Goal: Information Seeking & Learning: Learn about a topic

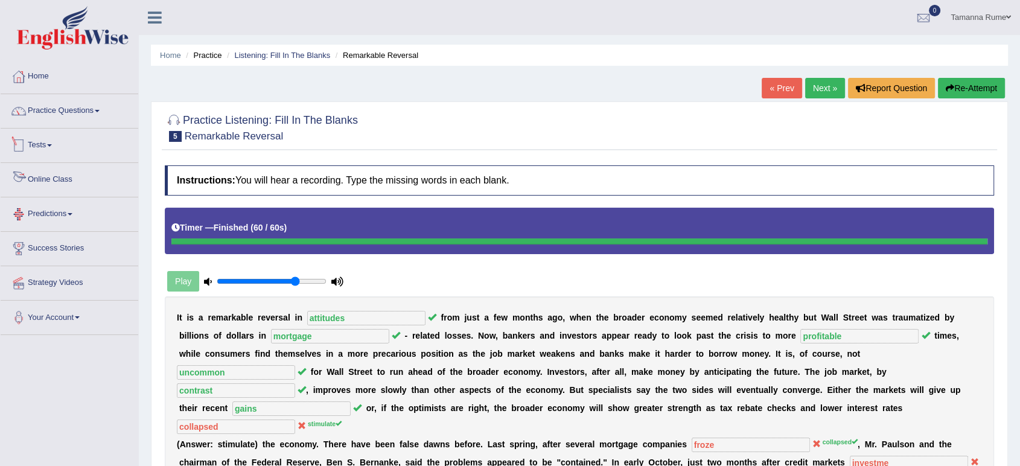
click at [54, 111] on link "Practice Questions" at bounding box center [70, 109] width 138 height 30
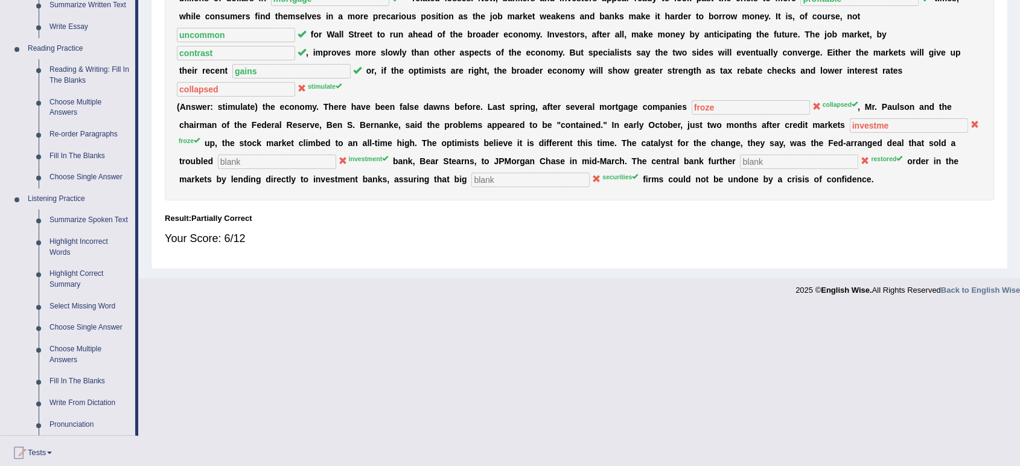
scroll to position [464, 0]
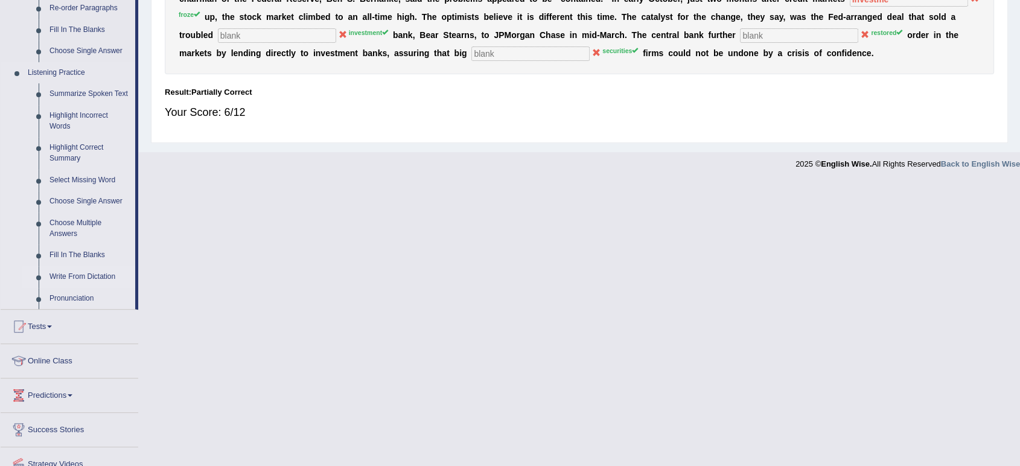
click at [93, 276] on link "Write From Dictation" at bounding box center [89, 277] width 91 height 22
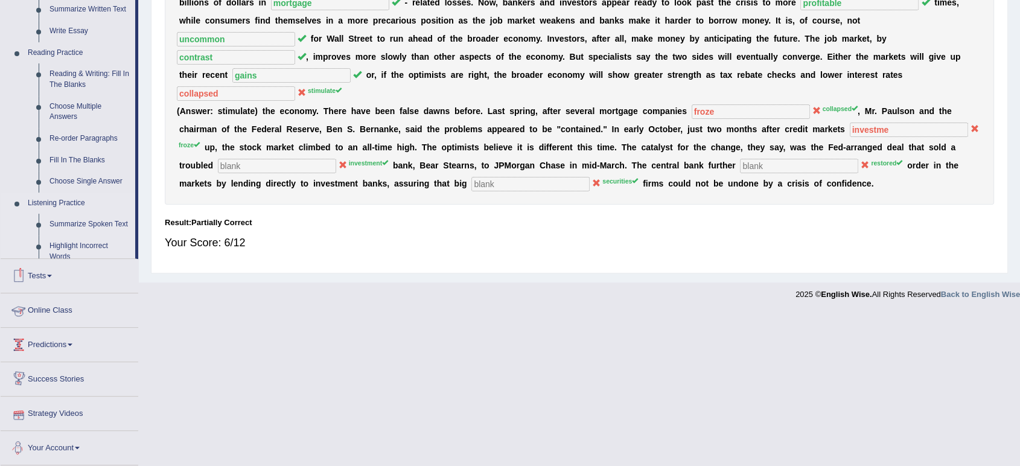
scroll to position [311, 0]
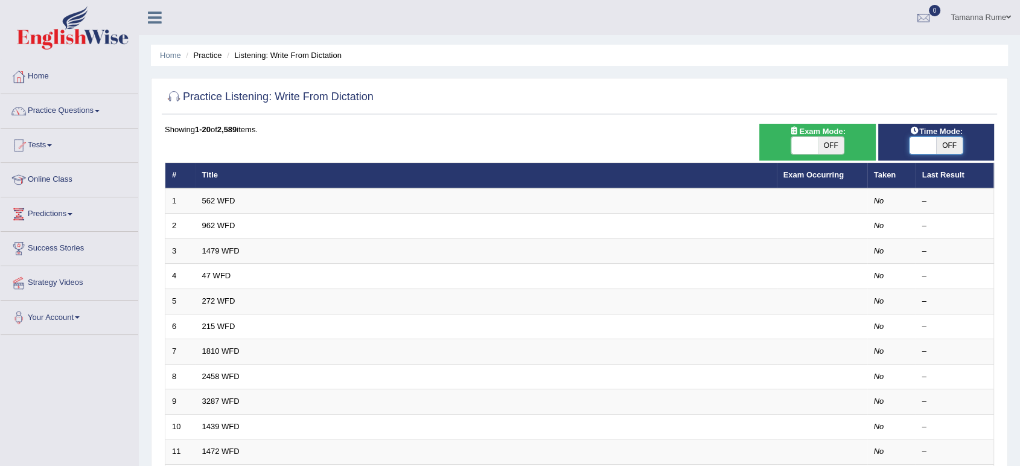
click at [929, 140] on span at bounding box center [923, 145] width 27 height 17
checkbox input "true"
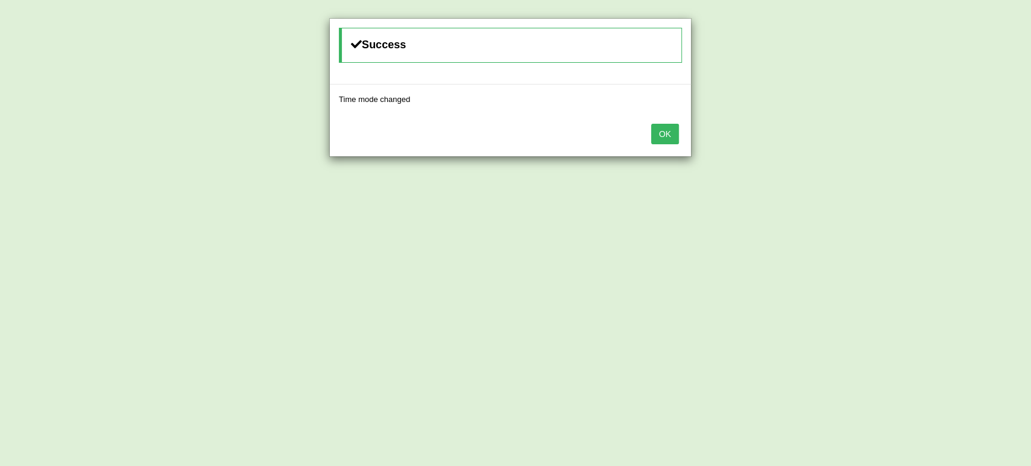
click at [668, 136] on button "OK" at bounding box center [665, 134] width 28 height 21
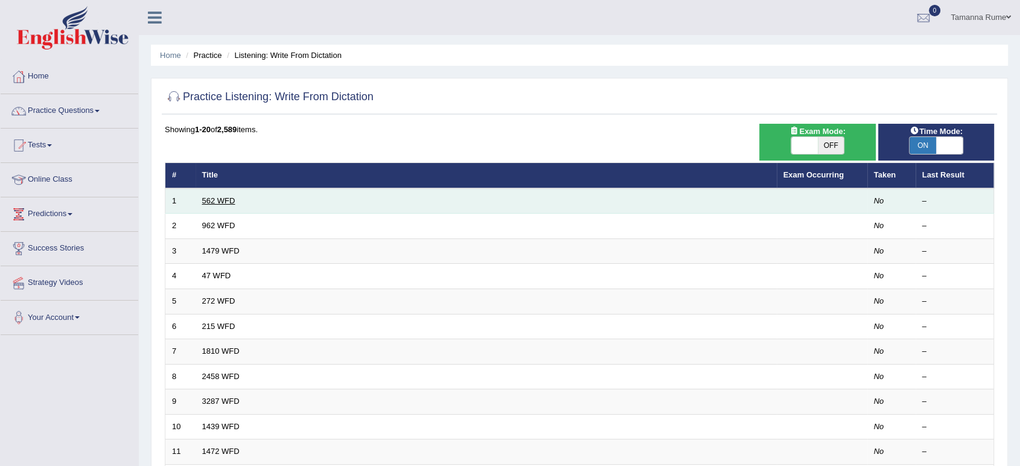
click at [223, 200] on link "562 WFD" at bounding box center [218, 200] width 33 height 9
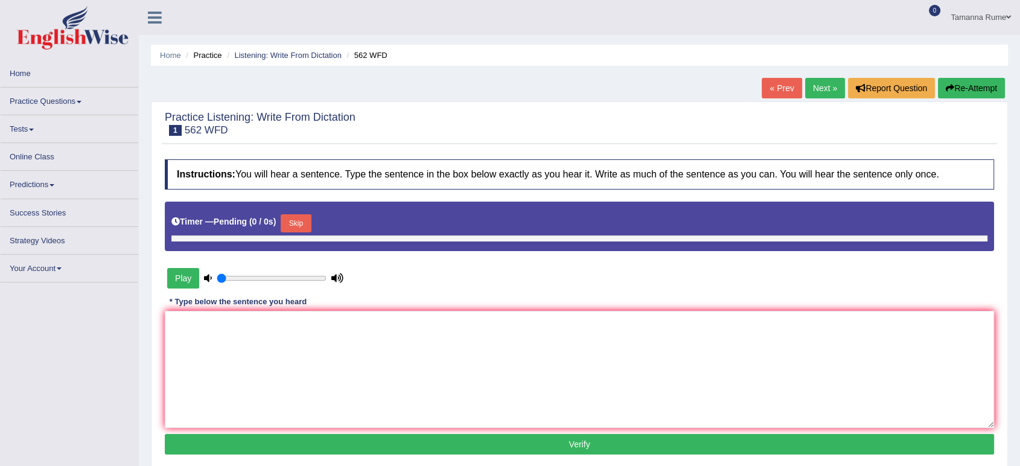
type input "0.75"
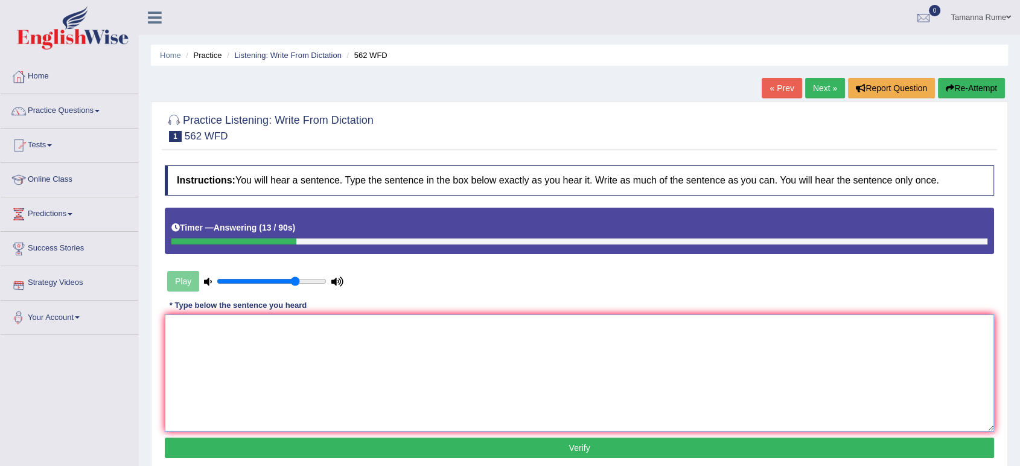
click at [261, 350] on textarea at bounding box center [580, 373] width 830 height 117
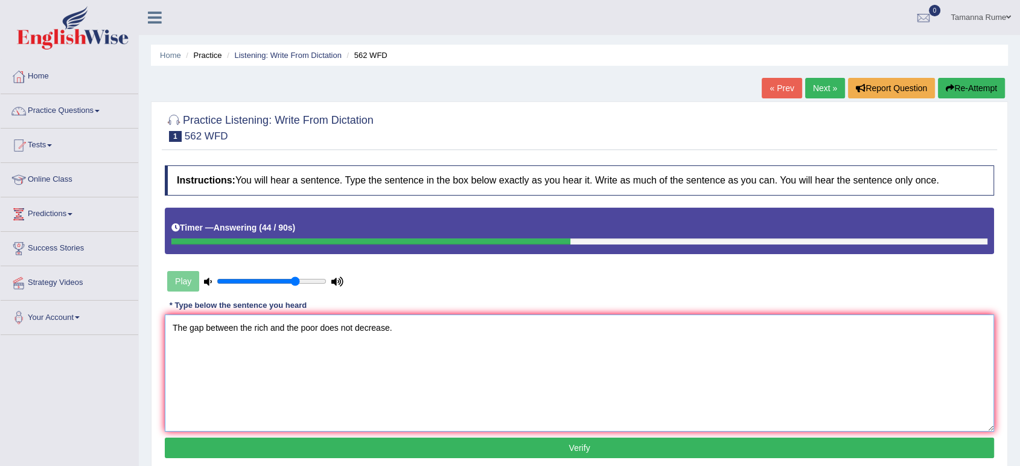
type textarea "The gap between the rich and the poor does not decrease."
click at [380, 443] on button "Verify" at bounding box center [580, 448] width 830 height 21
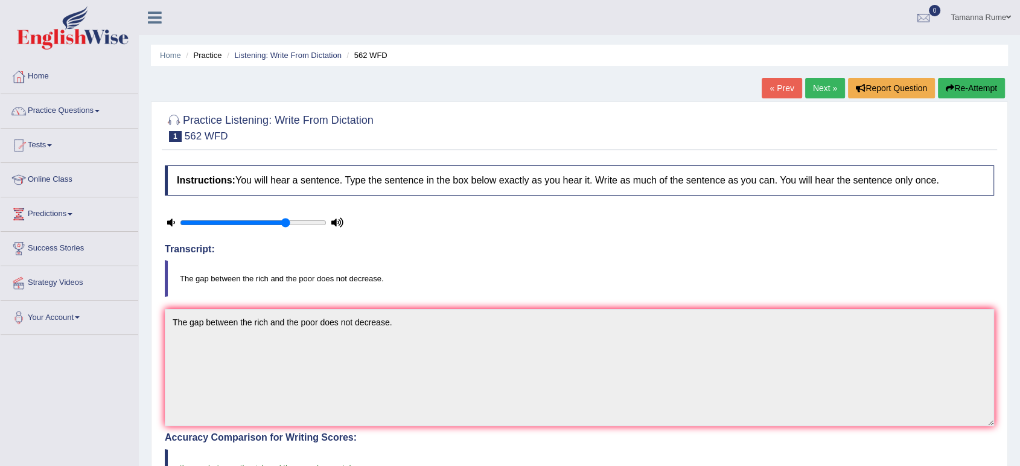
click at [823, 86] on link "Next »" at bounding box center [825, 88] width 40 height 21
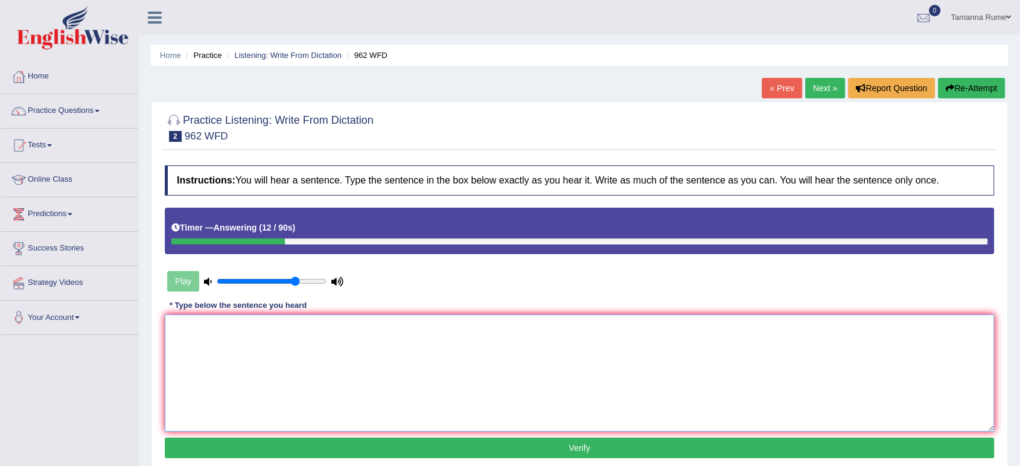
click at [167, 341] on textarea at bounding box center [580, 373] width 830 height 117
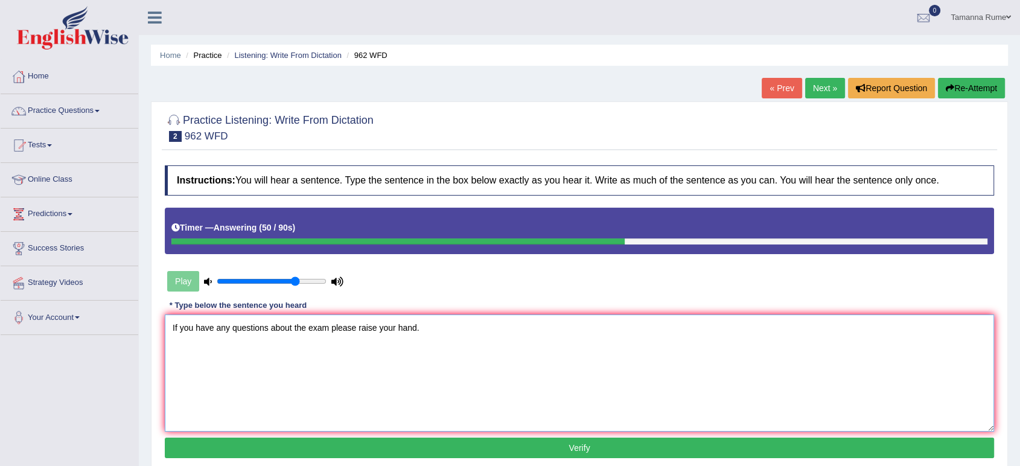
type textarea "If you have any questions about the exam please raise your hand."
click at [878, 449] on button "Verify" at bounding box center [580, 448] width 830 height 21
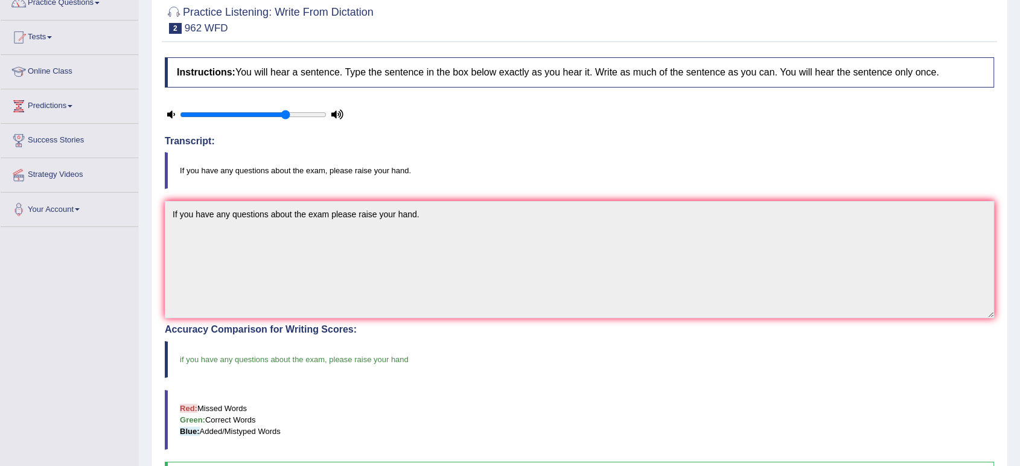
scroll to position [49, 0]
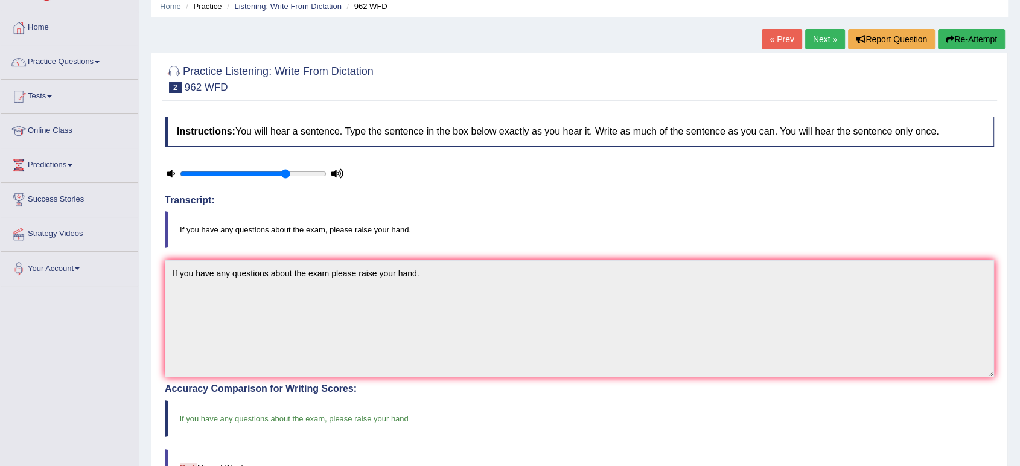
click at [817, 42] on link "Next »" at bounding box center [825, 39] width 40 height 21
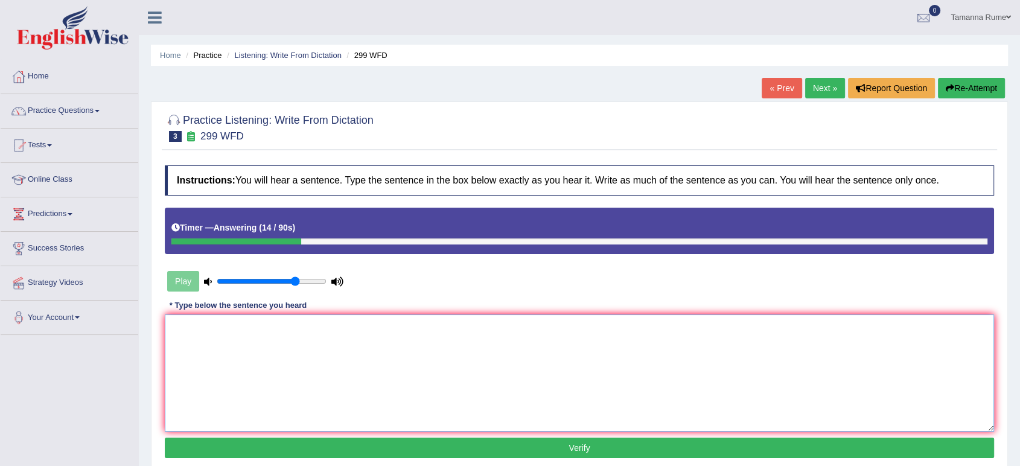
click at [422, 357] on textarea at bounding box center [580, 373] width 830 height 117
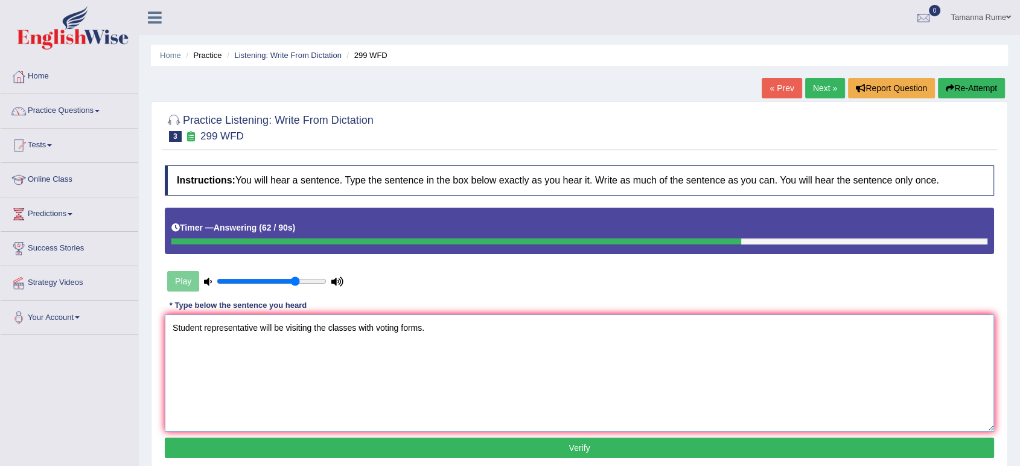
type textarea "Student representative will be visiting the classes with voting forms."
click at [568, 451] on button "Verify" at bounding box center [580, 448] width 830 height 21
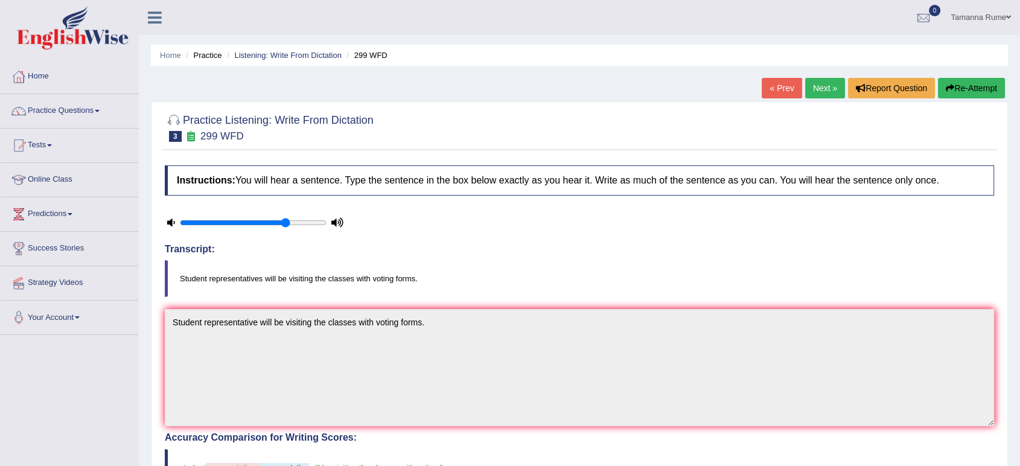
click at [816, 87] on link "Next »" at bounding box center [825, 88] width 40 height 21
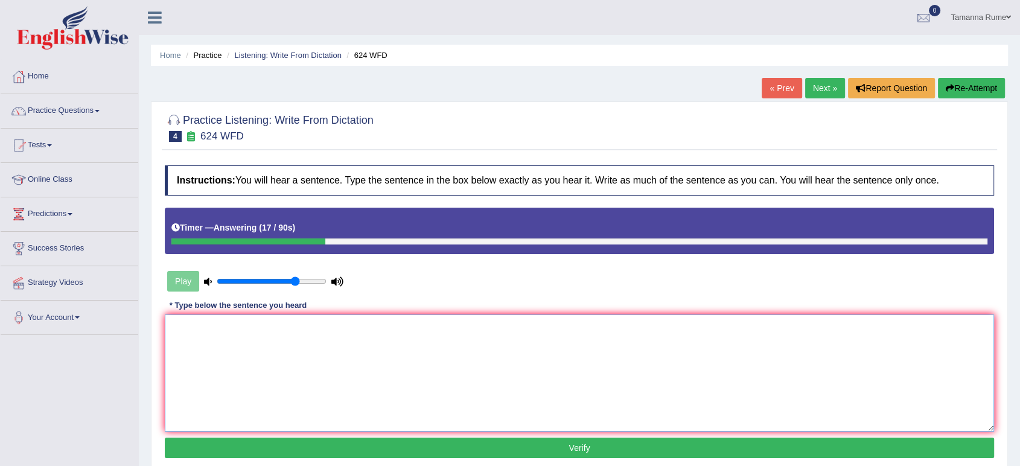
click at [229, 332] on textarea at bounding box center [580, 373] width 830 height 117
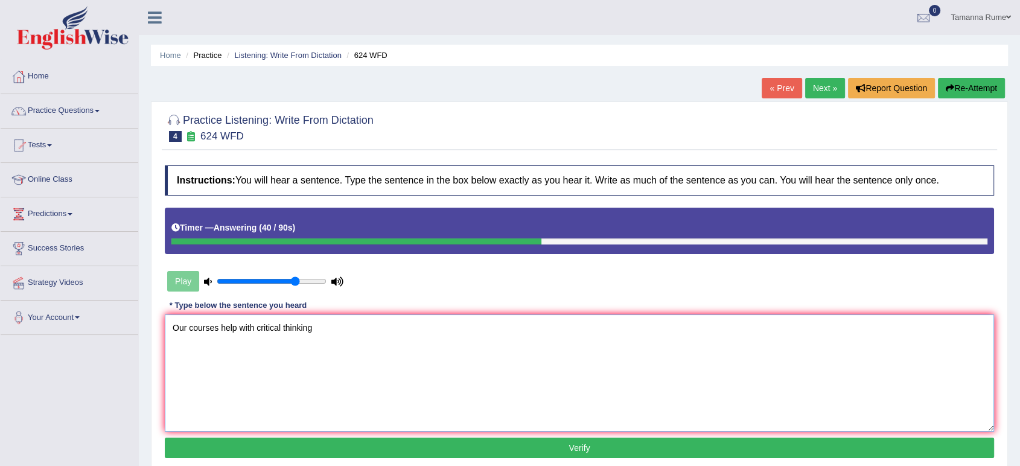
click at [254, 324] on textarea "Our courses help with critical thinking" at bounding box center [580, 373] width 830 height 117
click at [355, 337] on textarea "Our courses help to improve critical thinking" at bounding box center [580, 373] width 830 height 117
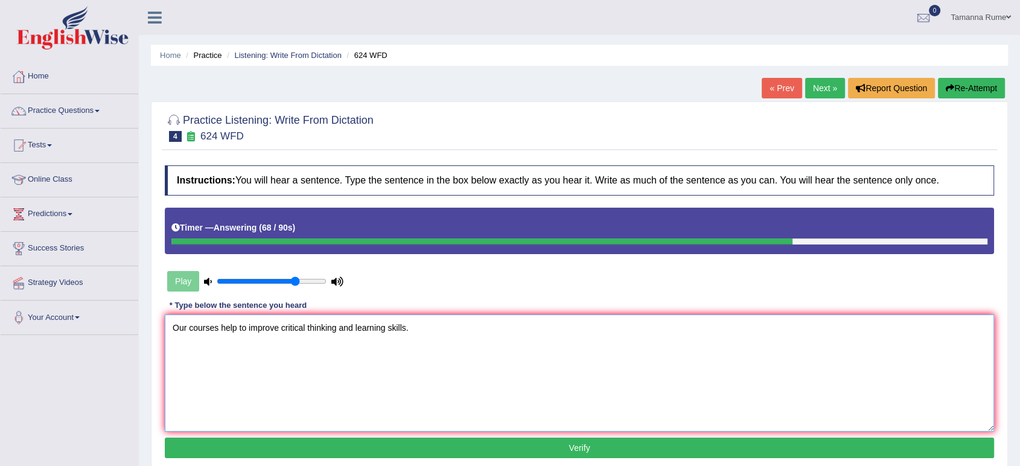
type textarea "Our courses help to improve critical thinking and learning skills."
click at [452, 453] on button "Verify" at bounding box center [580, 448] width 830 height 21
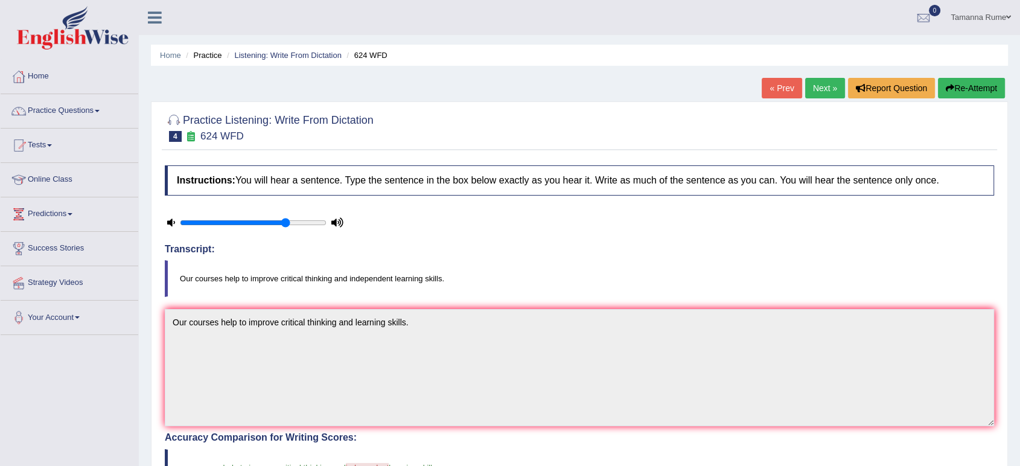
click at [814, 85] on link "Next »" at bounding box center [825, 88] width 40 height 21
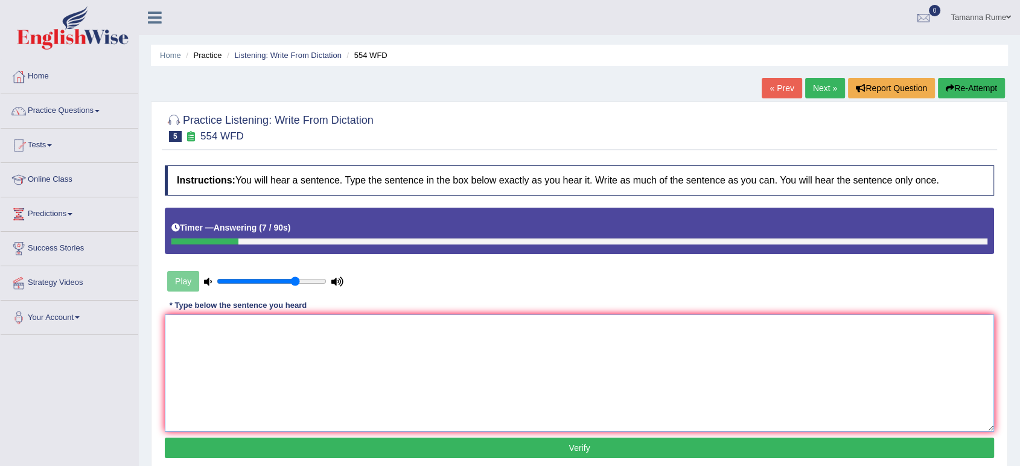
click at [363, 315] on textarea at bounding box center [580, 373] width 830 height 117
type textarea "We are able to work in a team."
click at [226, 444] on button "Verify" at bounding box center [580, 448] width 830 height 21
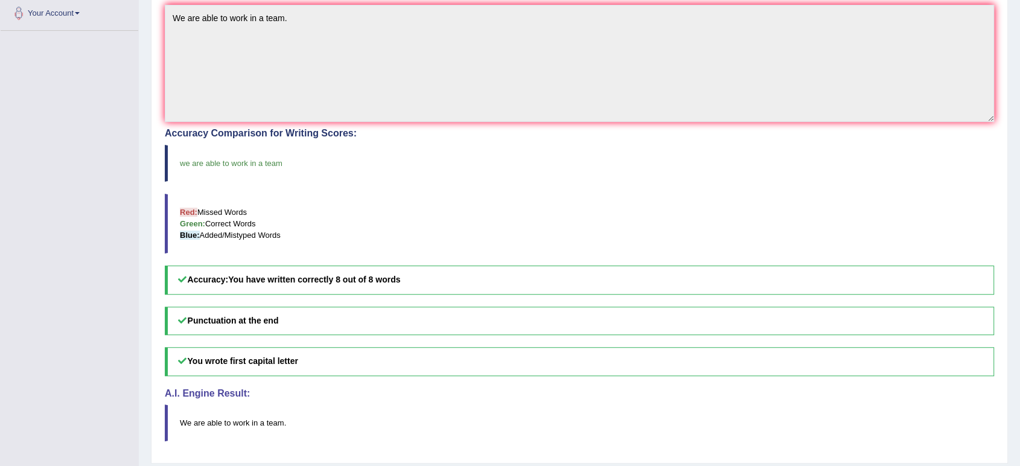
scroll to position [341, 0]
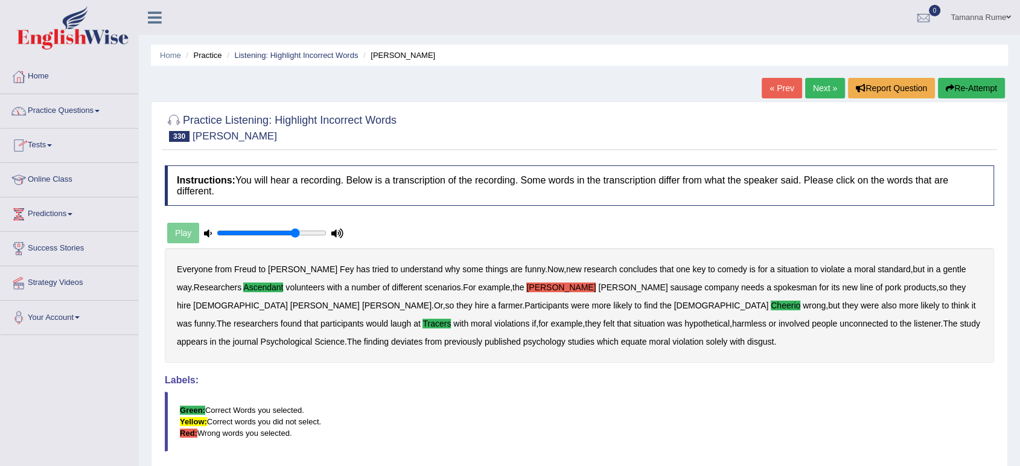
click at [37, 74] on link "Home" at bounding box center [70, 75] width 138 height 30
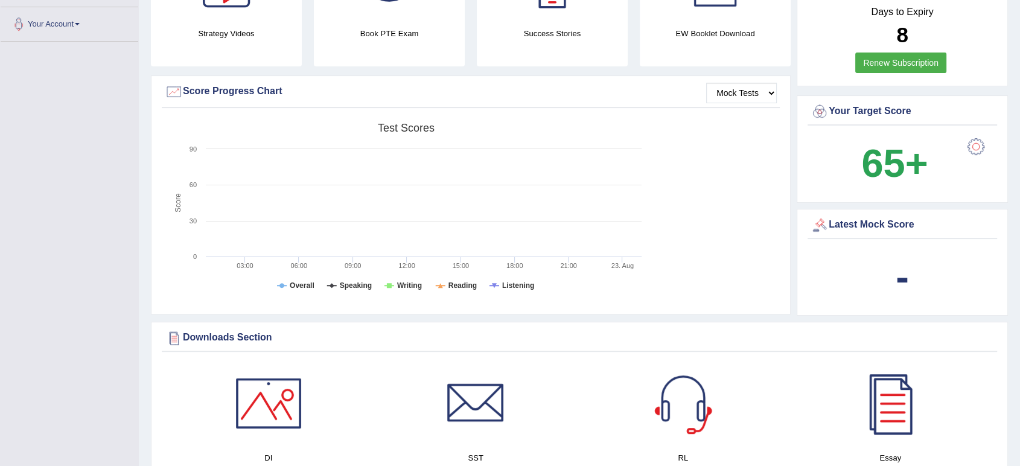
scroll to position [32, 0]
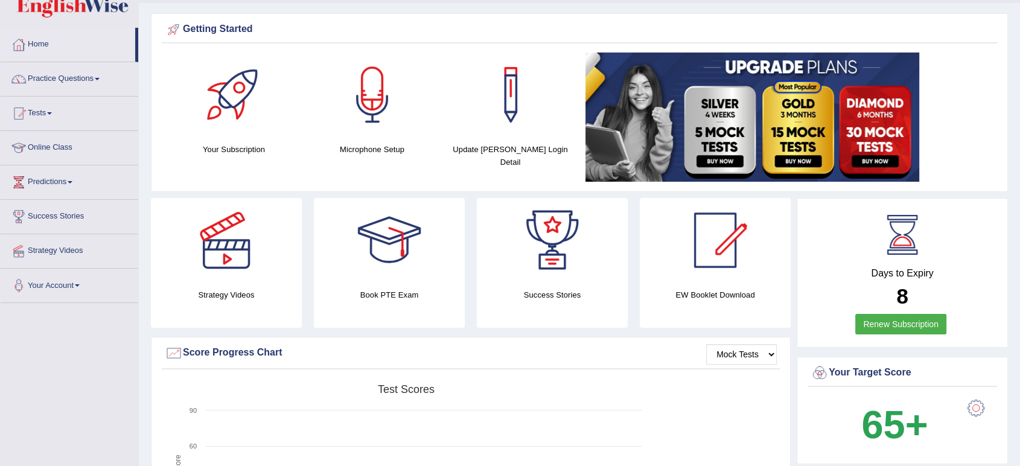
click at [46, 75] on link "Practice Questions" at bounding box center [70, 77] width 138 height 30
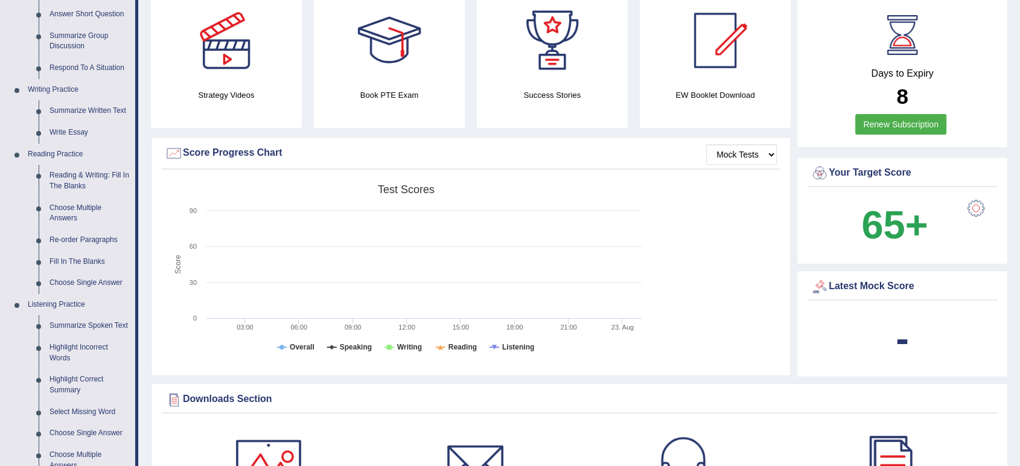
scroll to position [300, 0]
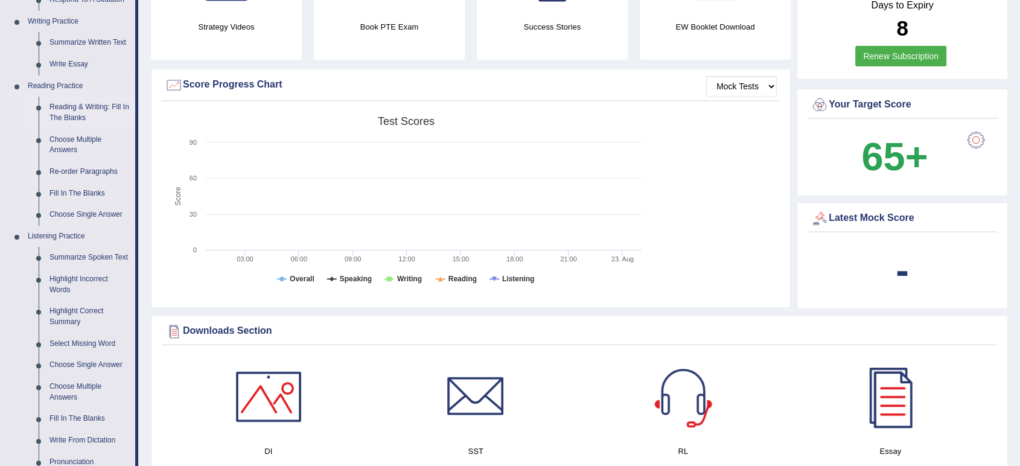
click at [70, 114] on link "Reading & Writing: Fill In The Blanks" at bounding box center [89, 113] width 91 height 32
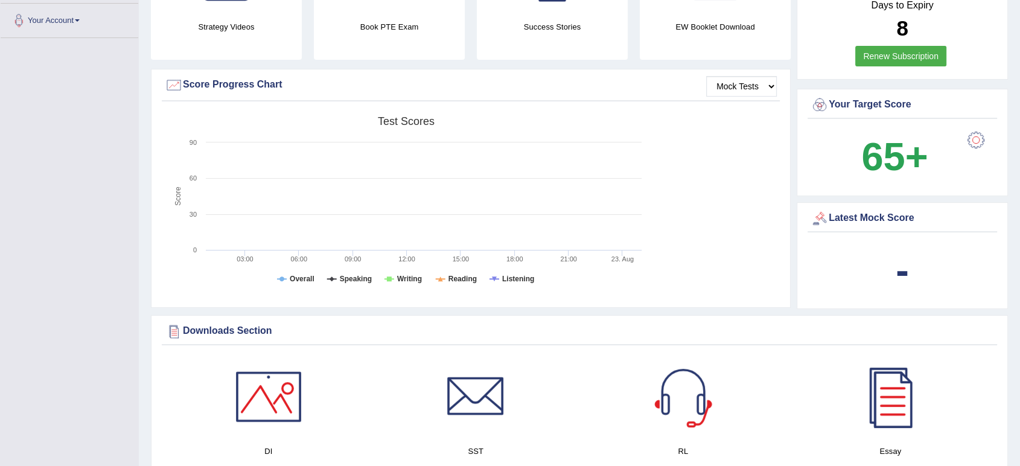
scroll to position [299, 0]
